Goal: Share content: Share content

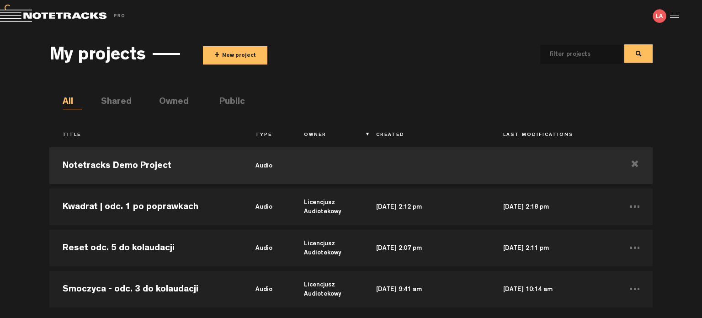
click at [254, 53] on button "+ New project" at bounding box center [235, 55] width 64 height 18
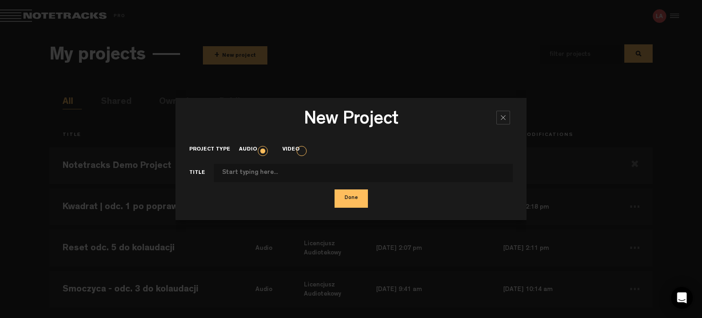
click at [357, 198] on button "Done" at bounding box center [351, 198] width 33 height 18
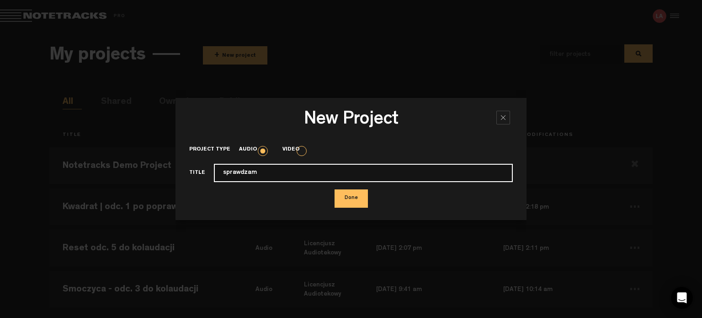
type input "sprawdzam"
click at [335, 189] on button "Done" at bounding box center [351, 198] width 33 height 18
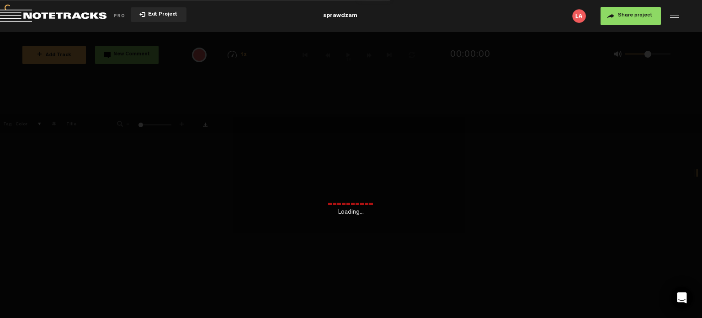
click at [235, 32] on div "Loading... + Add Track New Comment 1x 0.25x 0.5x 0.75x 1x 1.25x 1.5x 1.75x 2x A…" at bounding box center [351, 32] width 702 height 0
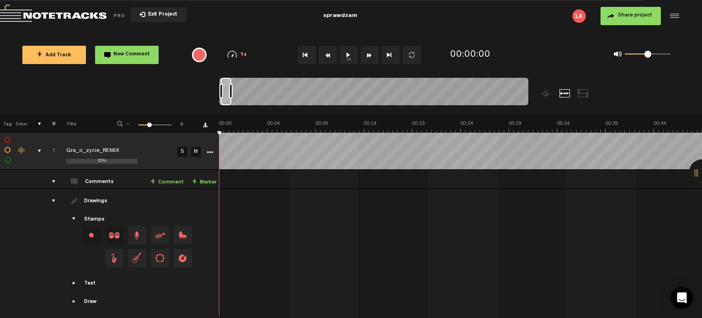
click at [353, 54] on button "1x" at bounding box center [349, 55] width 18 height 18
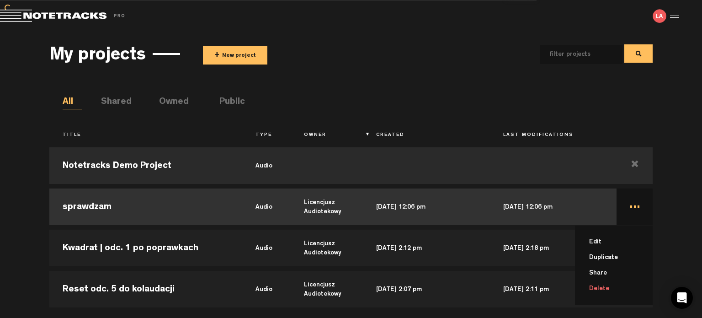
click at [629, 205] on td "... Edit Duplicate Share Delete" at bounding box center [635, 206] width 36 height 41
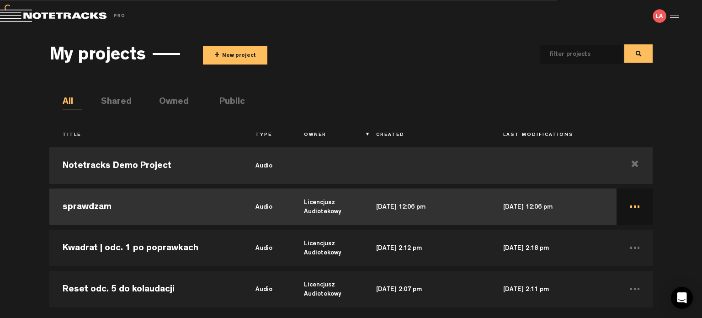
click at [629, 205] on td "..." at bounding box center [635, 206] width 36 height 41
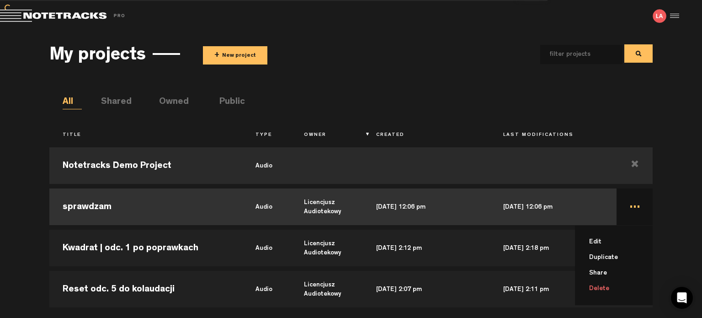
click at [619, 296] on ul "Edit Duplicate Share Delete" at bounding box center [614, 265] width 78 height 80
click at [598, 287] on li "Delete" at bounding box center [619, 289] width 67 height 16
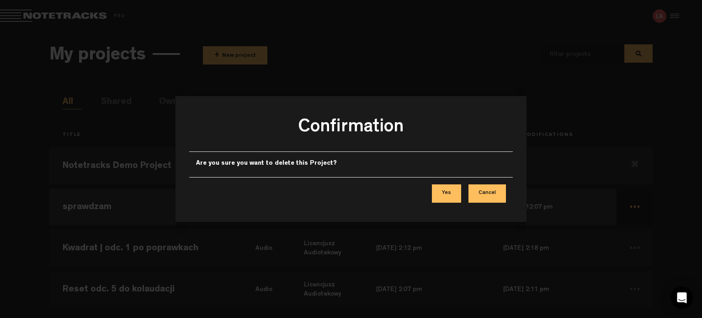
click at [449, 193] on button "Yes" at bounding box center [446, 193] width 29 height 18
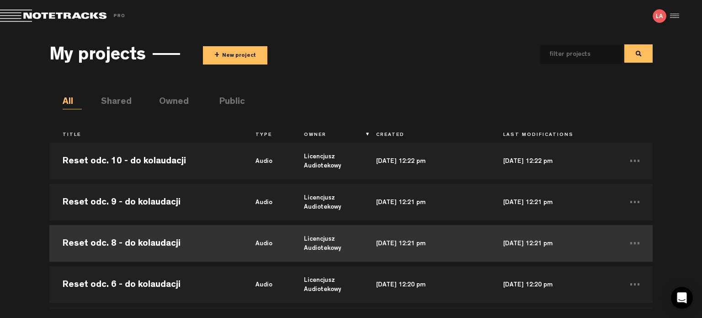
scroll to position [91, 0]
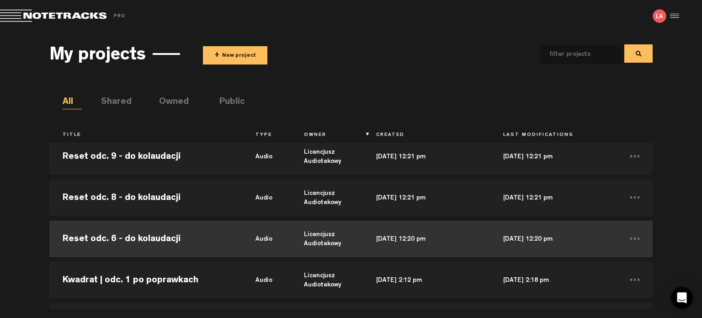
click at [168, 243] on td "Reset odc. 6 - do kolaudacji" at bounding box center [145, 238] width 193 height 41
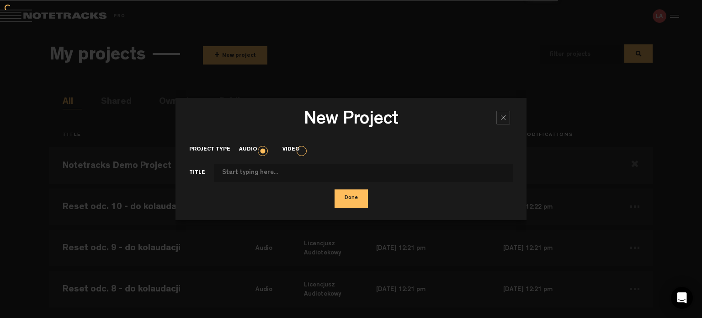
click at [500, 116] on div at bounding box center [504, 118] width 14 height 14
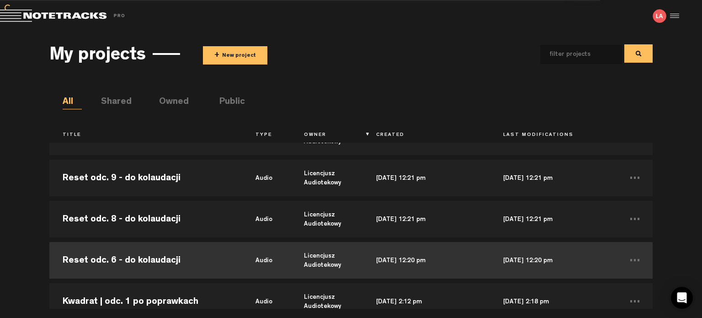
scroll to position [91, 0]
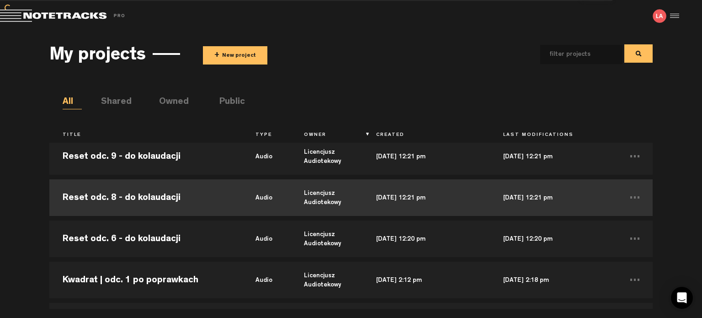
click at [164, 199] on td "Reset odc. 8 - do kolaudacji" at bounding box center [145, 197] width 193 height 41
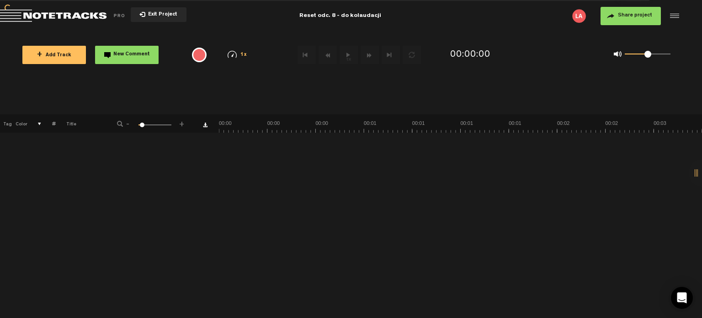
click at [550, 183] on div "+ New drawing Tag Color # Title - 1 100 6 +" at bounding box center [351, 215] width 702 height 203
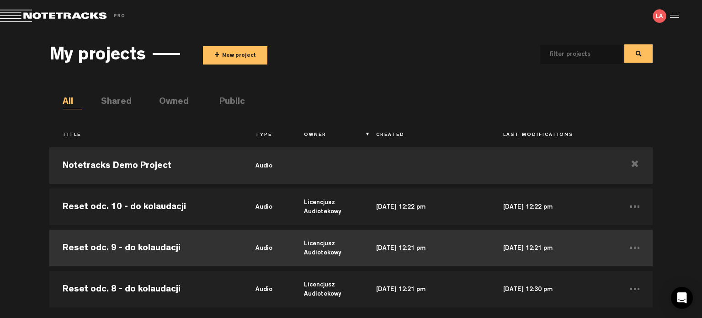
click at [173, 246] on td "Reset odc. 9 - do kolaudacji" at bounding box center [145, 247] width 193 height 41
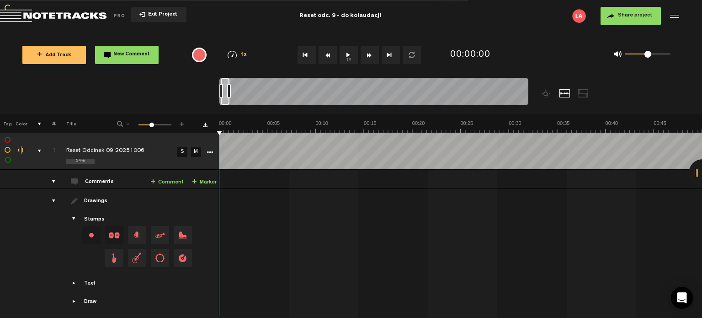
click at [352, 54] on button "1x" at bounding box center [349, 55] width 18 height 18
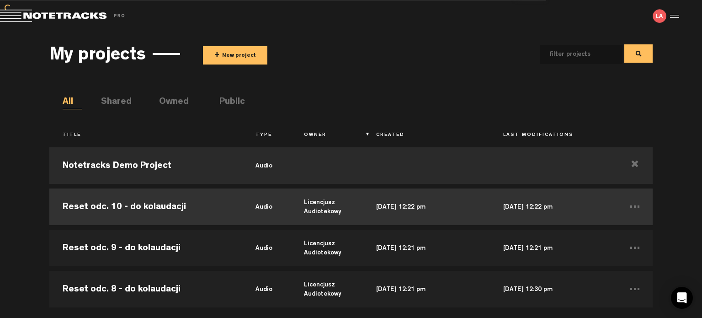
click at [147, 209] on td "Reset odc. 10 - do kolaudacji" at bounding box center [145, 206] width 193 height 41
click at [152, 203] on td "Reset odc. 10 - do kolaudacji" at bounding box center [145, 206] width 193 height 41
click at [168, 205] on td "Reset odc. 10 - do kolaudacji" at bounding box center [145, 206] width 193 height 41
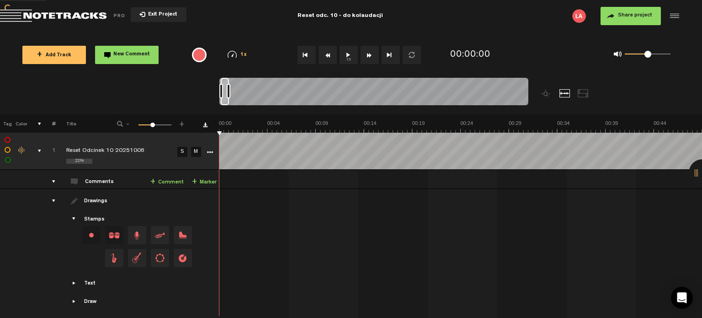
click at [350, 53] on button "1x" at bounding box center [349, 55] width 18 height 18
click at [348, 55] on button "1x" at bounding box center [349, 55] width 18 height 18
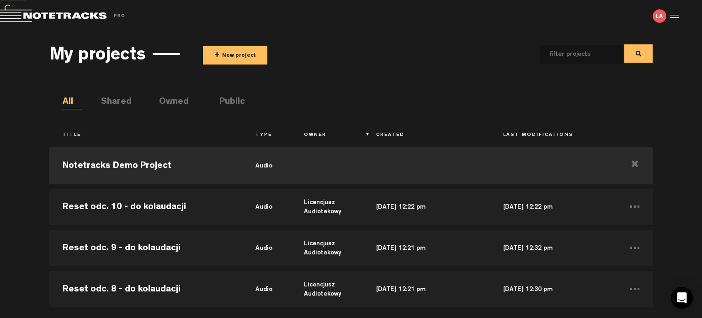
click at [252, 54] on button "+ New project" at bounding box center [235, 55] width 64 height 18
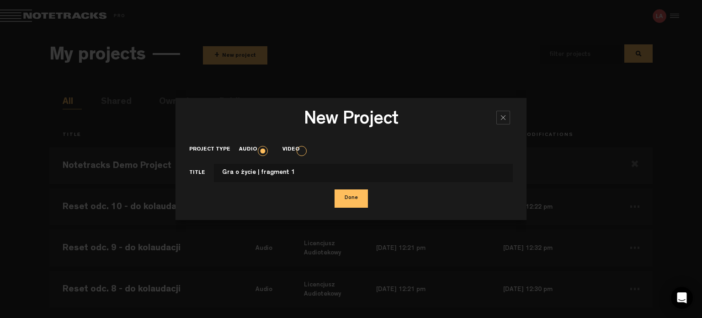
type input "Gra o życie | fragment 1"
click at [362, 201] on button "Done" at bounding box center [351, 198] width 33 height 18
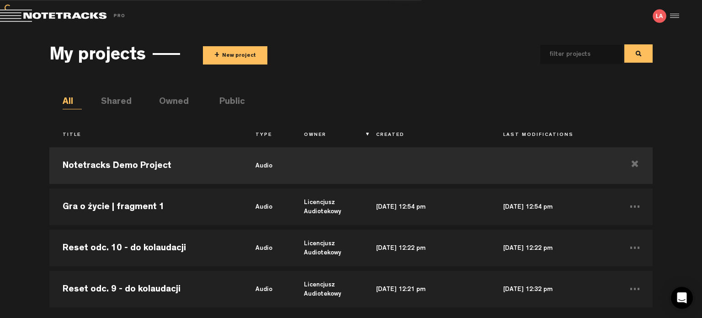
click at [230, 53] on button "+ New project" at bounding box center [235, 55] width 64 height 18
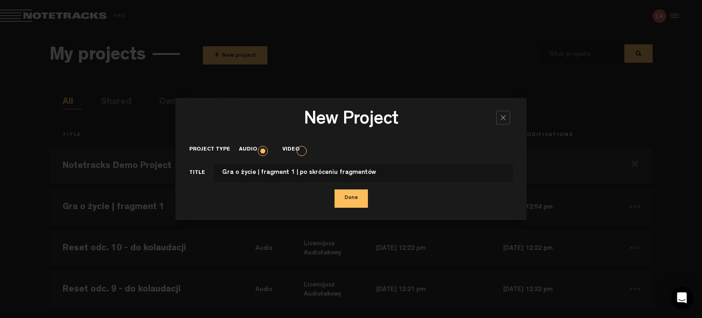
type input "Gra o życie | fragment 1 | po skróceniu fragmentów"
click at [335, 189] on button "Done" at bounding box center [351, 198] width 33 height 18
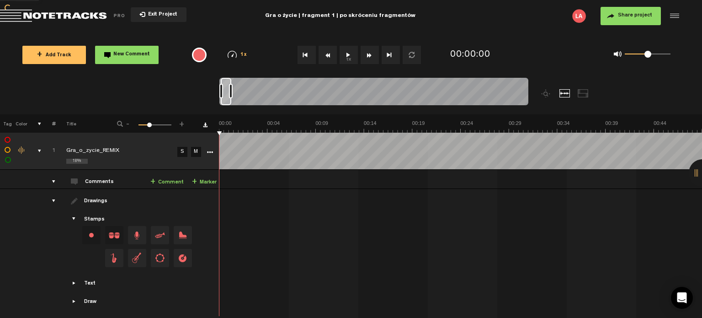
click at [349, 56] on button "1x" at bounding box center [349, 55] width 18 height 18
click at [353, 56] on button "1x" at bounding box center [349, 55] width 18 height 18
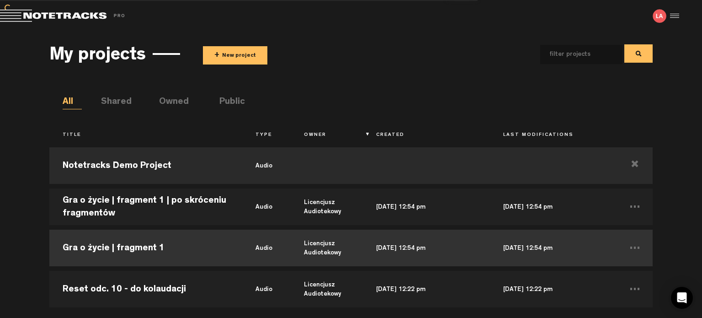
click at [147, 241] on td "Gra o życie | fragment 1" at bounding box center [145, 247] width 193 height 41
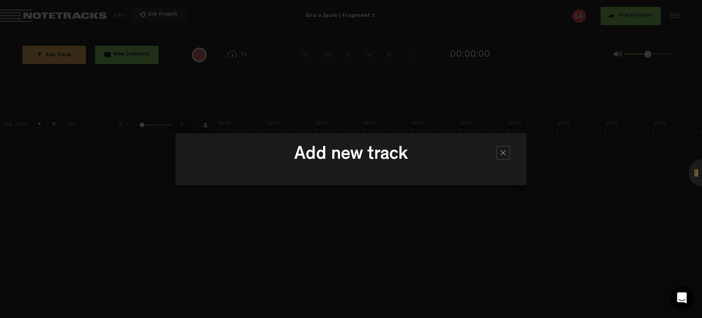
click at [502, 151] on div at bounding box center [504, 153] width 14 height 14
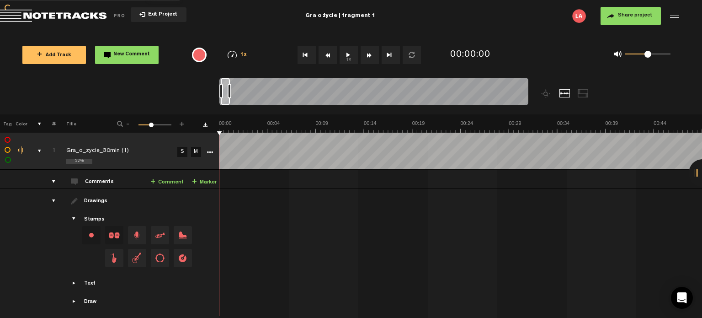
click at [369, 18] on div "Gra o życie | fragment 1" at bounding box center [340, 16] width 70 height 23
type input "Gra o życie | fragment 1"
click at [497, 26] on md-toolbar "Exit Project Gra o życie | fragment 1 Gra o życie | fragment 1 Share project Sa…" at bounding box center [351, 16] width 702 height 32
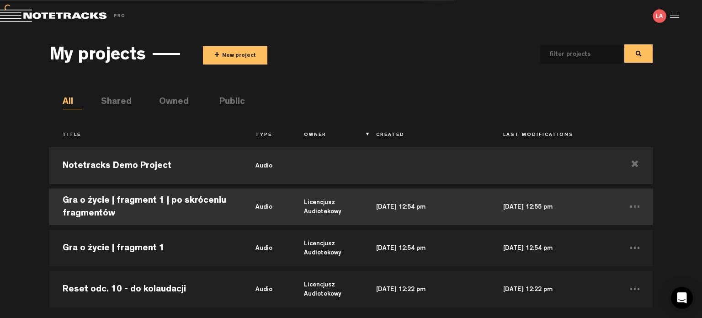
click at [166, 199] on td "Gra o życie | fragment 1 | po skróceniu fragmentów" at bounding box center [145, 206] width 193 height 41
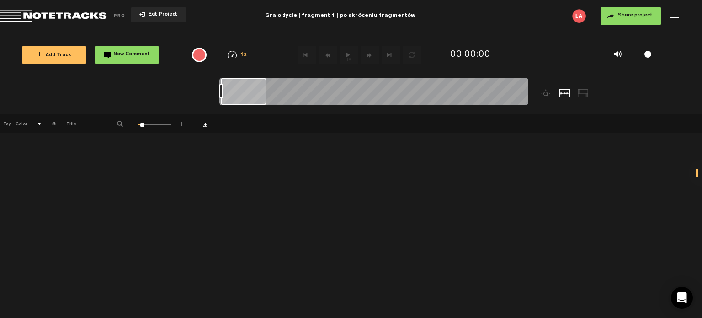
click at [367, 23] on div "Gra o życie | fragment 1 | po skróceniu fragmentów" at bounding box center [340, 16] width 150 height 23
click at [399, 16] on input "Gra o życie | fragment 1 | po skróceniu fragmentów" at bounding box center [340, 15] width 227 height 27
drag, startPoint x: 390, startPoint y: 16, endPoint x: 308, endPoint y: 15, distance: 81.4
click at [308, 15] on input "Gra o życie | fragment 1 | po skróceniu fragmentów" at bounding box center [340, 15] width 227 height 27
type input "Gra o życie | fragment 1 | wersja skrócona"
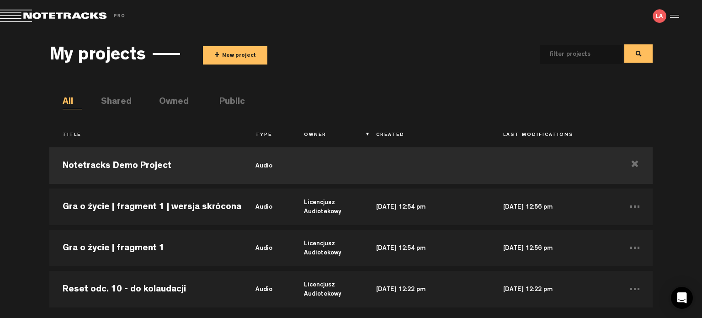
click at [0, 159] on div "My projects + New project All Shared Owned Public Title Type Owner Created Last…" at bounding box center [351, 170] width 702 height 277
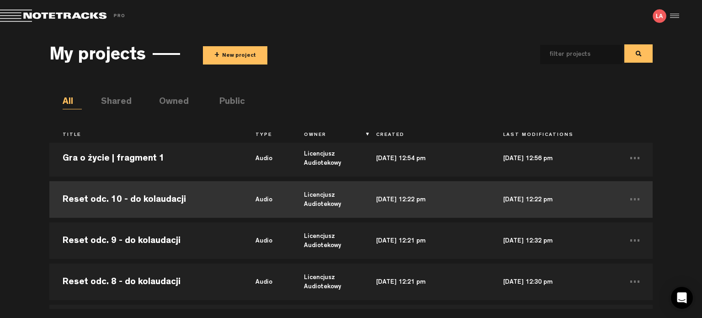
scroll to position [91, 0]
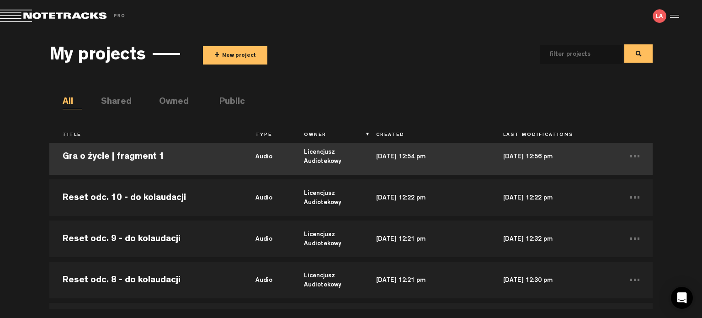
click at [139, 159] on td "Gra o życie | fragment 1" at bounding box center [145, 156] width 193 height 41
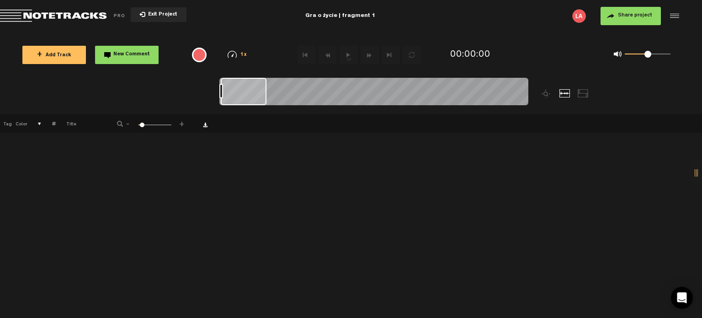
click at [673, 16] on div at bounding box center [674, 16] width 14 height 14
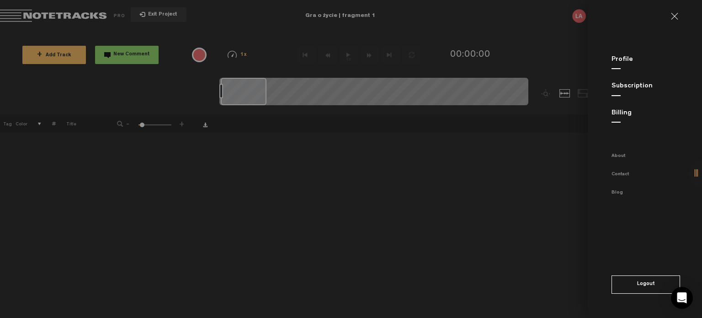
drag, startPoint x: 477, startPoint y: 201, endPoint x: 505, endPoint y: 154, distance: 54.7
click at [477, 201] on md-backdrop at bounding box center [351, 159] width 702 height 318
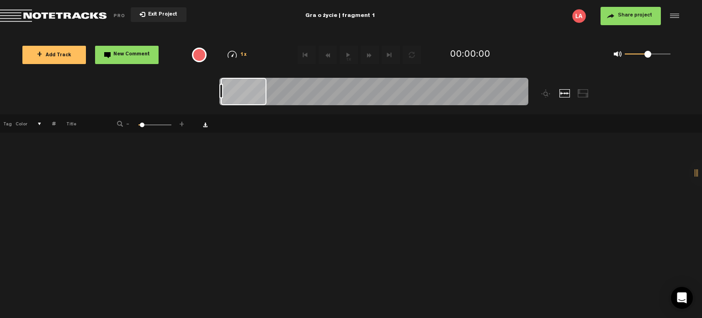
click at [624, 18] on span "Share project" at bounding box center [635, 15] width 34 height 5
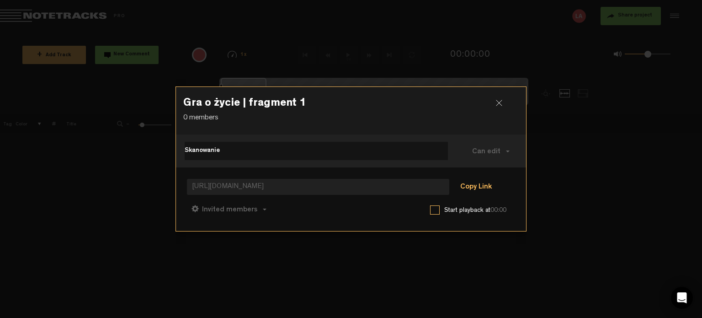
click at [475, 191] on button "Copy Link" at bounding box center [476, 187] width 50 height 18
drag, startPoint x: 35, startPoint y: 230, endPoint x: 35, endPoint y: 218, distance: 11.9
click at [35, 230] on div at bounding box center [351, 159] width 702 height 318
click at [503, 103] on div at bounding box center [503, 107] width 14 height 14
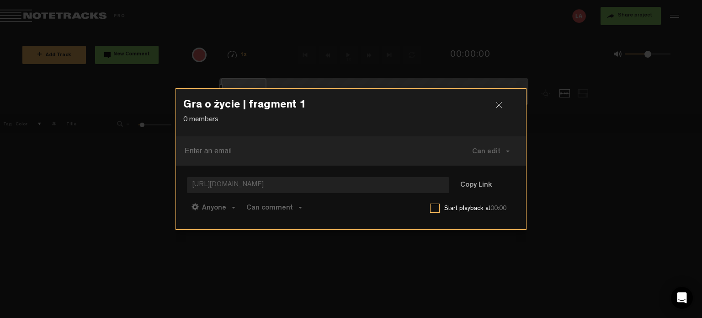
click at [498, 104] on div at bounding box center [503, 108] width 14 height 14
click at [501, 106] on div at bounding box center [503, 108] width 14 height 14
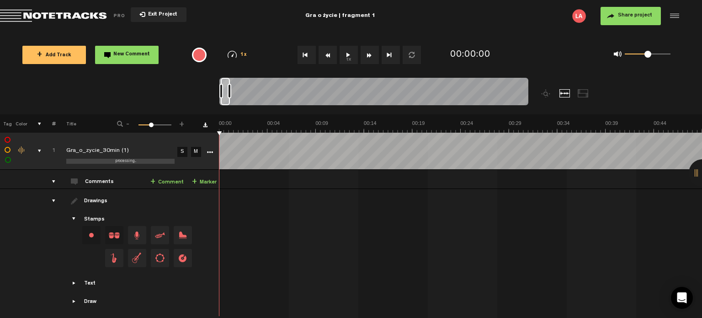
click at [634, 21] on button "Share project" at bounding box center [631, 16] width 60 height 18
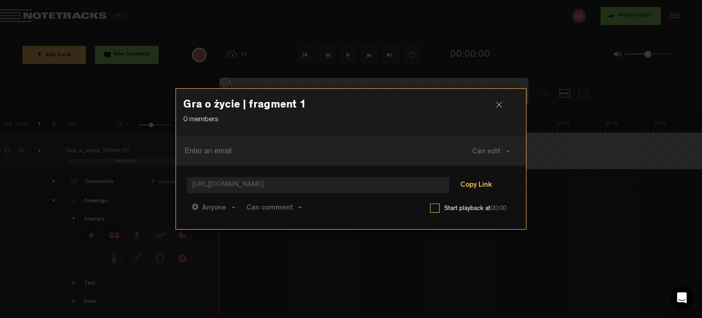
click at [488, 183] on button "Copy Link" at bounding box center [476, 185] width 50 height 18
click at [499, 107] on div at bounding box center [503, 108] width 14 height 14
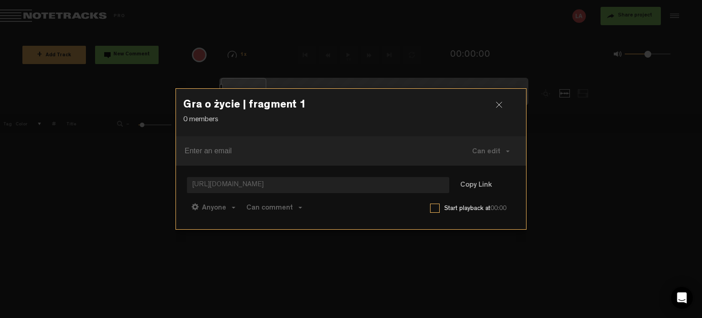
click at [497, 104] on div at bounding box center [503, 108] width 14 height 14
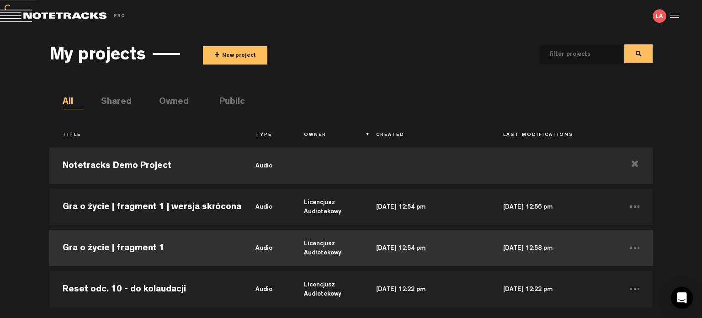
click at [141, 248] on td "Gra o życie | fragment 1" at bounding box center [145, 247] width 193 height 41
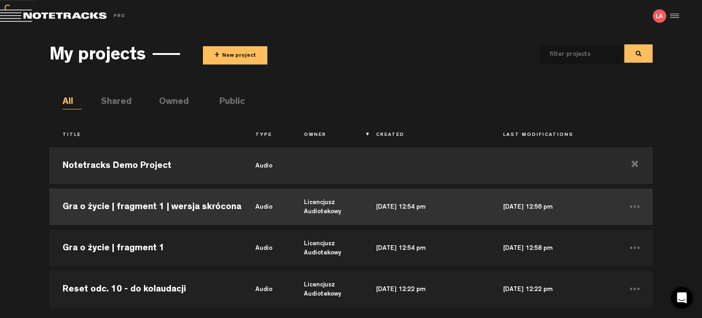
click at [155, 204] on td "Gra o życie | fragment 1 | wersja skrócona" at bounding box center [145, 206] width 193 height 41
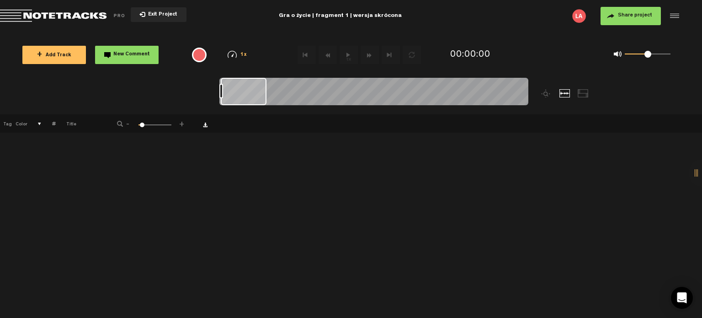
drag, startPoint x: 36, startPoint y: 223, endPoint x: 0, endPoint y: 44, distance: 181.8
click at [36, 223] on div "+ New drawing Tag Color # Title - 1 100 6 + 1 Gra_o_zycie_REMIX S M Export to H…" at bounding box center [351, 215] width 702 height 203
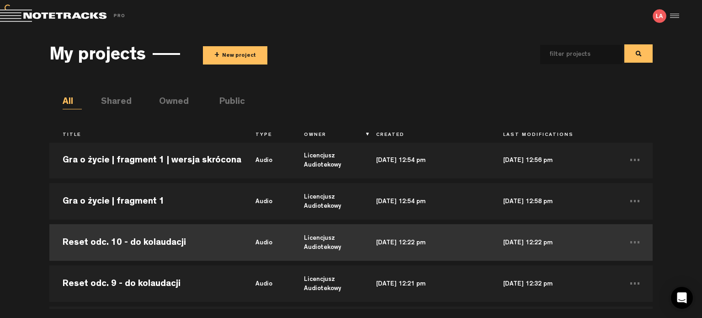
scroll to position [91, 0]
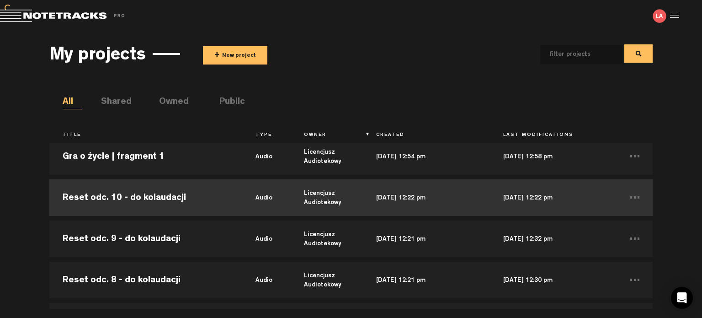
click at [122, 196] on td "Reset odc. 10 - do kolaudacji" at bounding box center [145, 197] width 193 height 41
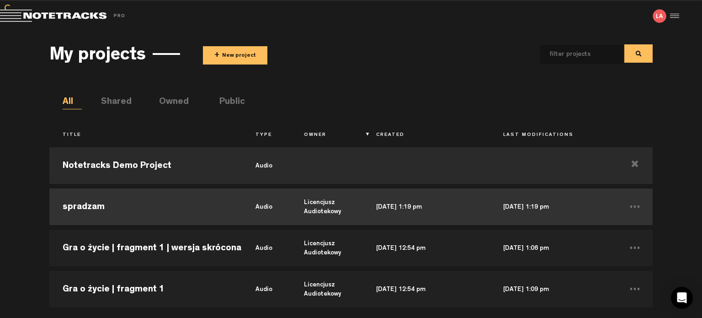
click at [350, 212] on td "Licencjusz Audiotekowy" at bounding box center [327, 206] width 73 height 41
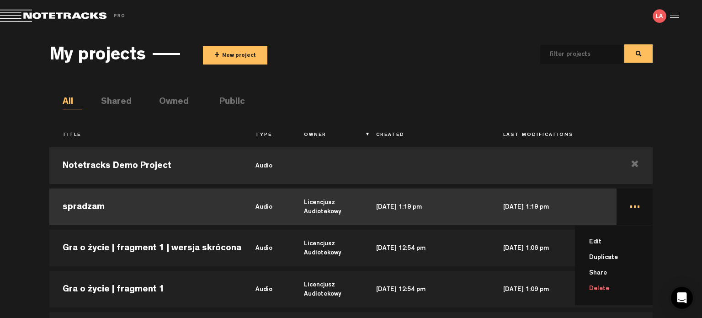
click at [596, 288] on li "Delete" at bounding box center [619, 289] width 67 height 16
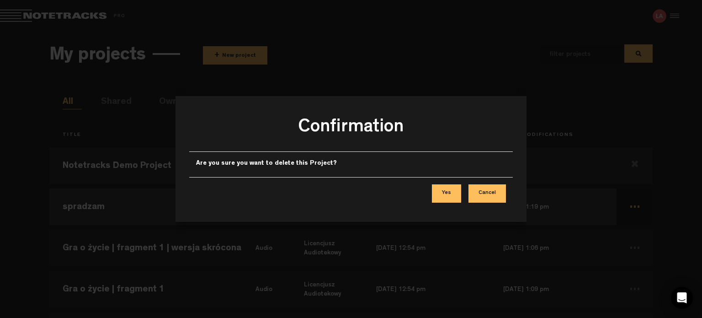
click at [451, 191] on button "Yes" at bounding box center [446, 193] width 29 height 18
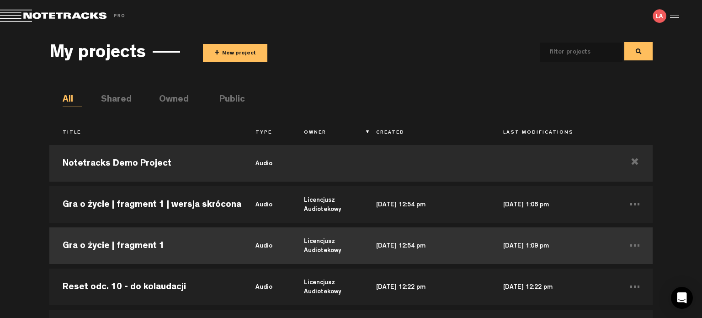
click at [170, 250] on td "Gra o życie | fragment 1" at bounding box center [145, 245] width 193 height 41
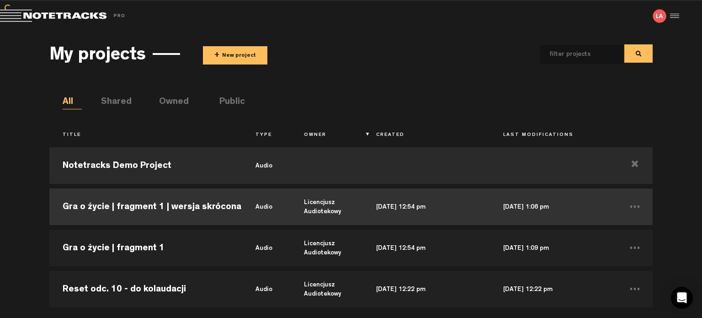
click at [282, 208] on td "audio" at bounding box center [266, 206] width 48 height 41
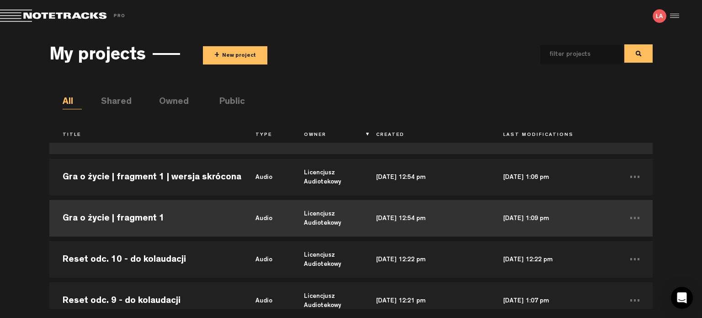
scroll to position [46, 0]
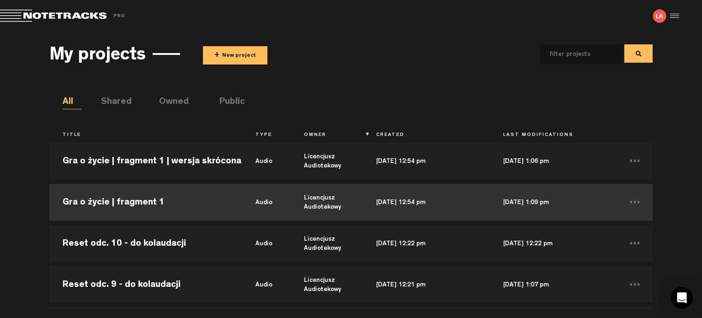
click at [156, 202] on td "Gra o życie | fragment 1" at bounding box center [145, 202] width 193 height 41
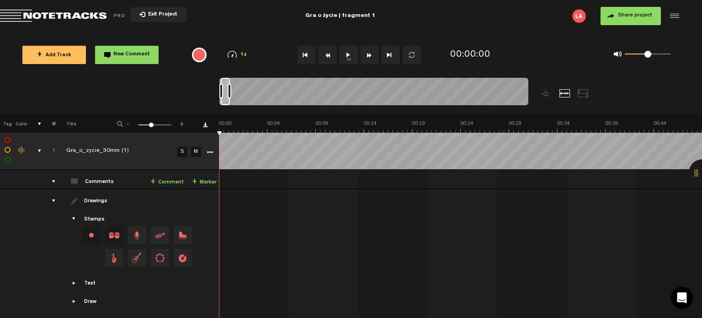
click at [607, 12] on button "Share project" at bounding box center [631, 16] width 60 height 18
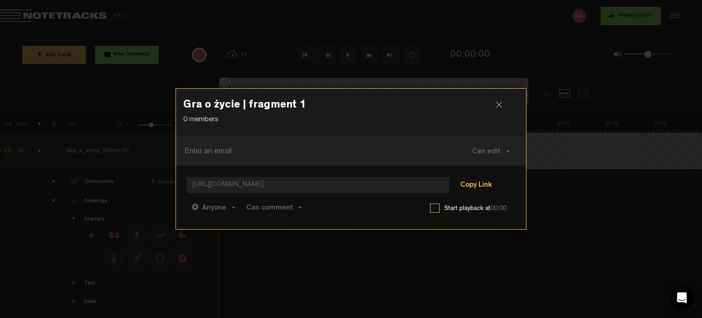
click at [469, 182] on button "Copy Link" at bounding box center [476, 185] width 50 height 18
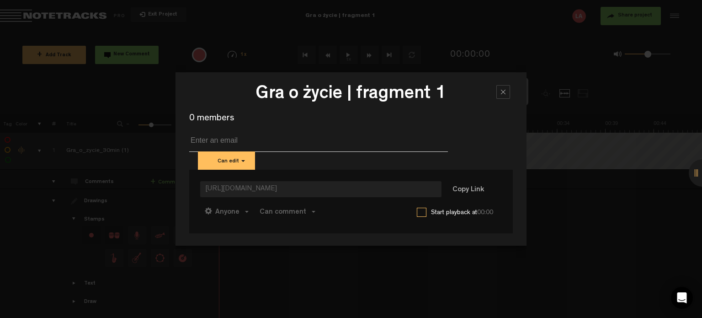
click at [501, 91] on div at bounding box center [504, 92] width 14 height 14
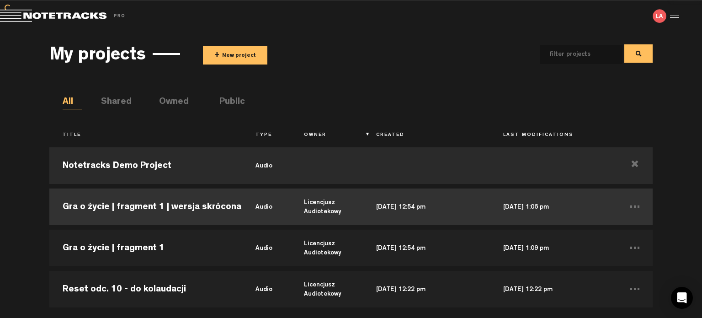
click at [165, 206] on td "Gra o życie | fragment 1 | wersja skrócona" at bounding box center [145, 206] width 193 height 41
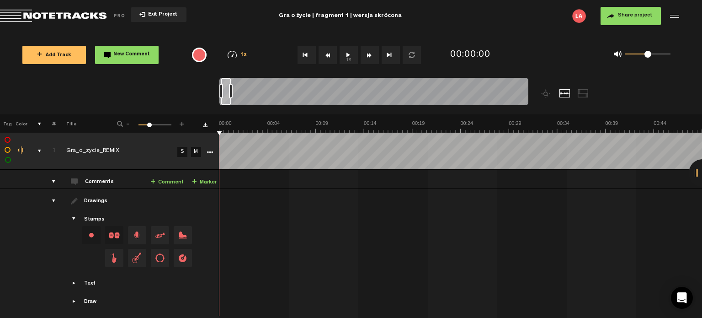
click at [619, 13] on span "Share project" at bounding box center [635, 15] width 34 height 5
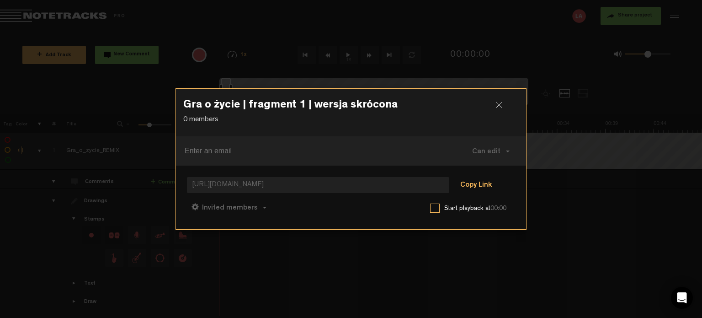
click at [480, 186] on button "Copy Link" at bounding box center [476, 185] width 50 height 18
click at [498, 105] on div at bounding box center [503, 108] width 14 height 14
